Goal: Navigation & Orientation: Understand site structure

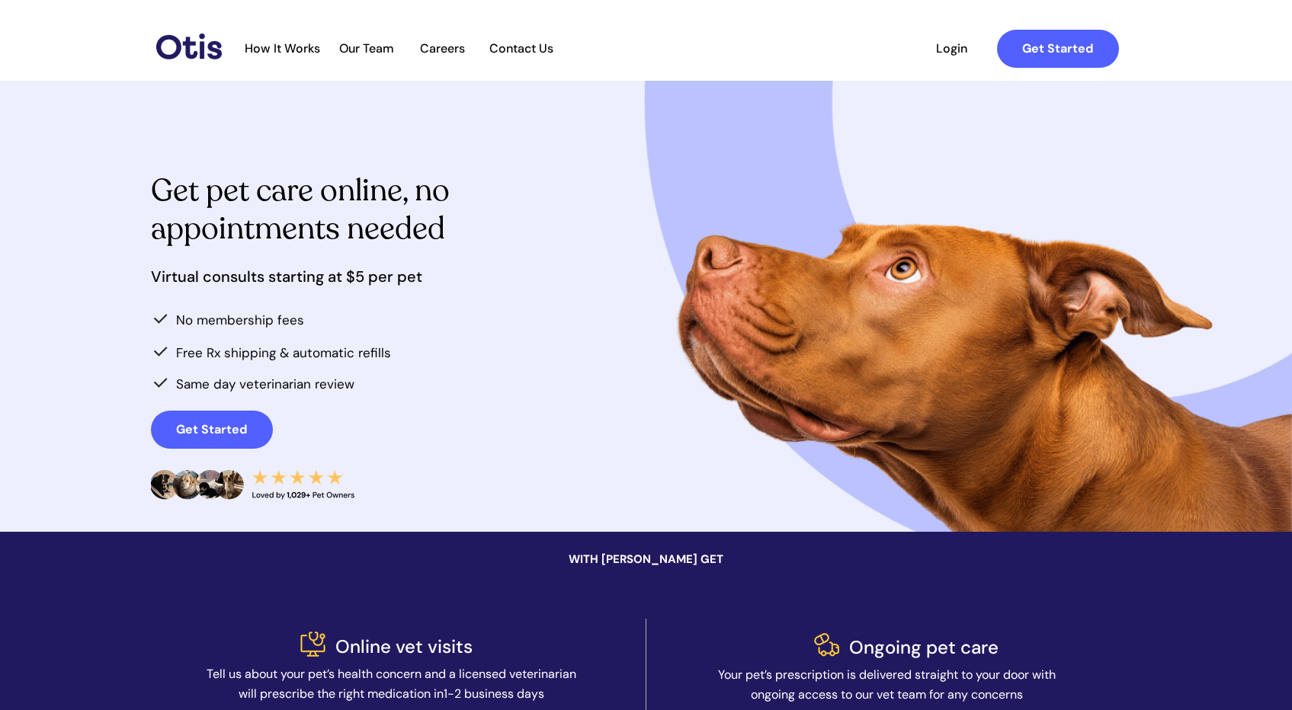
click at [378, 52] on span "Our Team" at bounding box center [366, 48] width 75 height 14
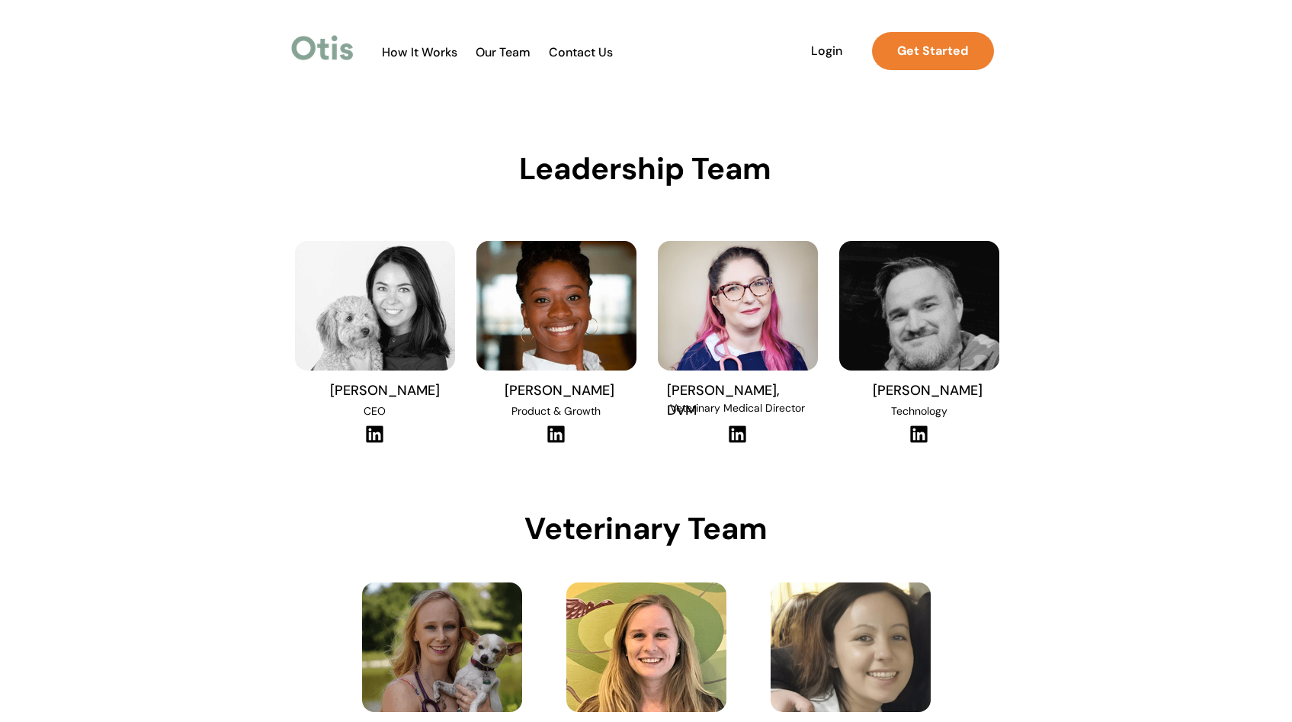
click at [432, 62] on div at bounding box center [686, 51] width 638 height 56
click at [433, 52] on span "How It Works" at bounding box center [419, 52] width 91 height 14
